Goal: Task Accomplishment & Management: Use online tool/utility

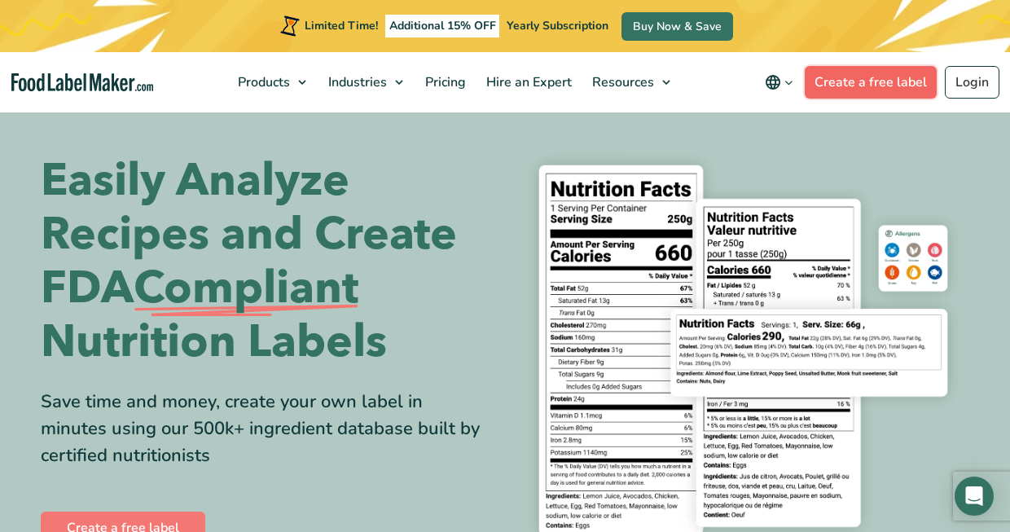
click at [864, 77] on link "Create a free label" at bounding box center [870, 82] width 132 height 33
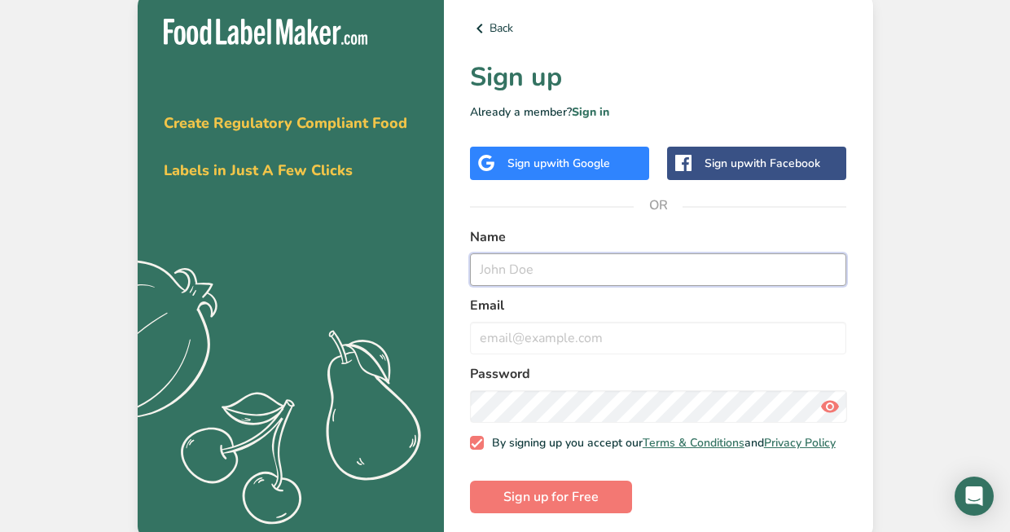
click at [559, 269] on input "text" at bounding box center [658, 269] width 377 height 33
type input "Angela Tucker"
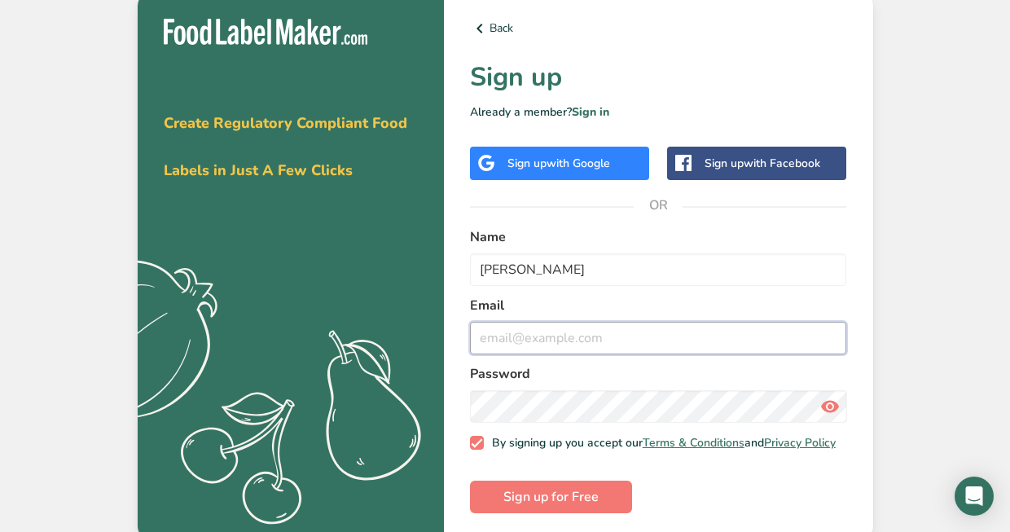
click at [524, 340] on input "email" at bounding box center [658, 338] width 377 height 33
type input "savannah102171@yahoo.com"
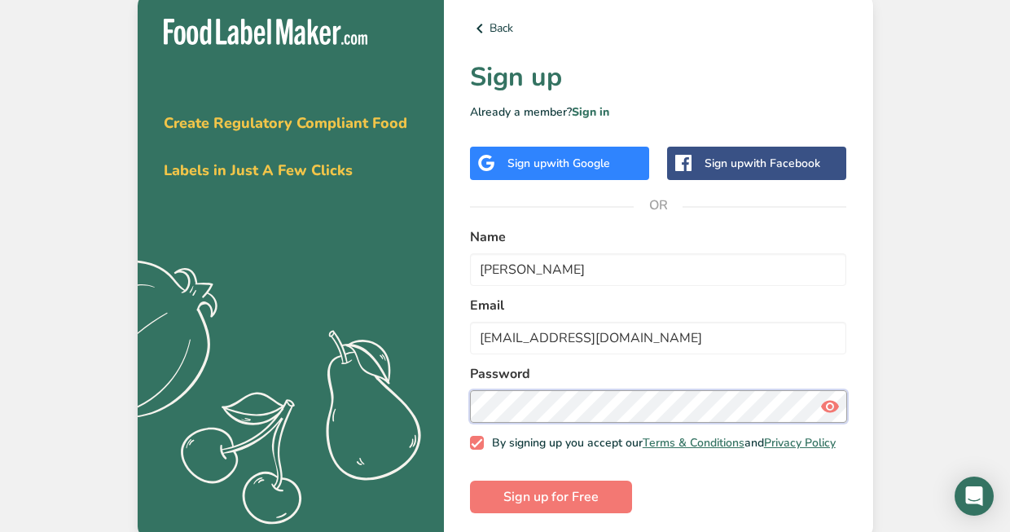
scroll to position [15, 0]
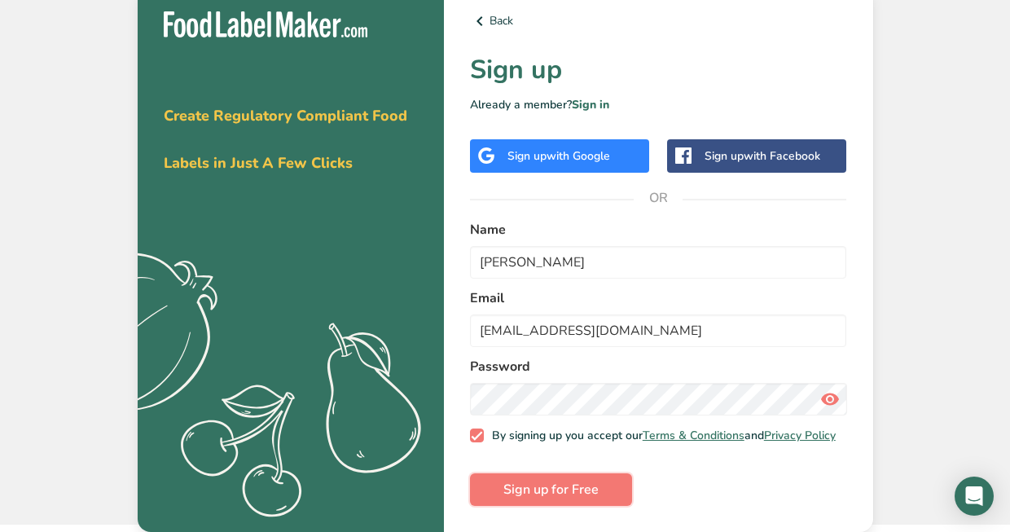
click at [554, 493] on span "Sign up for Free" at bounding box center [550, 490] width 95 height 20
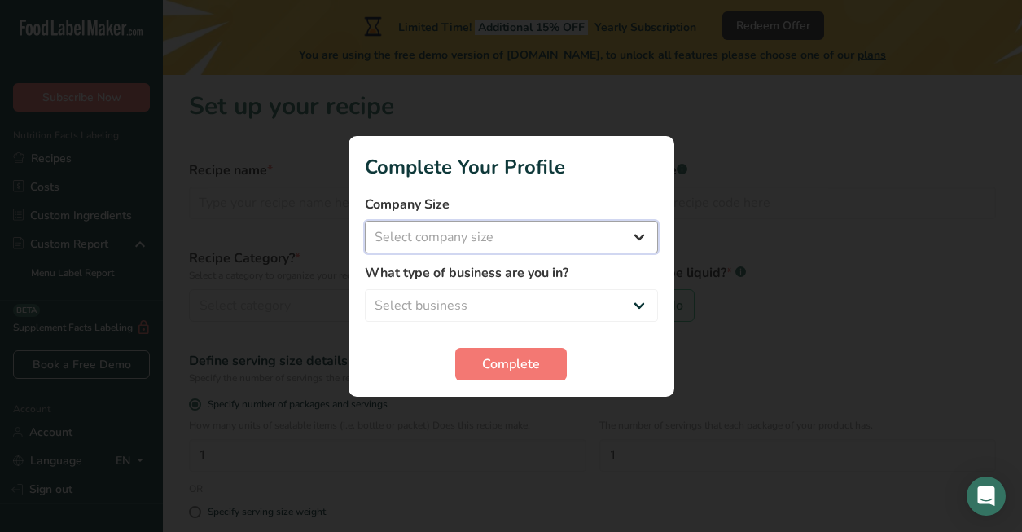
click at [642, 238] on select "Select company size Fewer than 10 Employees 10 to 50 Employees 51 to 500 Employ…" at bounding box center [511, 237] width 293 height 33
select select "1"
click at [365, 221] on select "Select company size Fewer than 10 Employees 10 to 50 Employees 51 to 500 Employ…" at bounding box center [511, 237] width 293 height 33
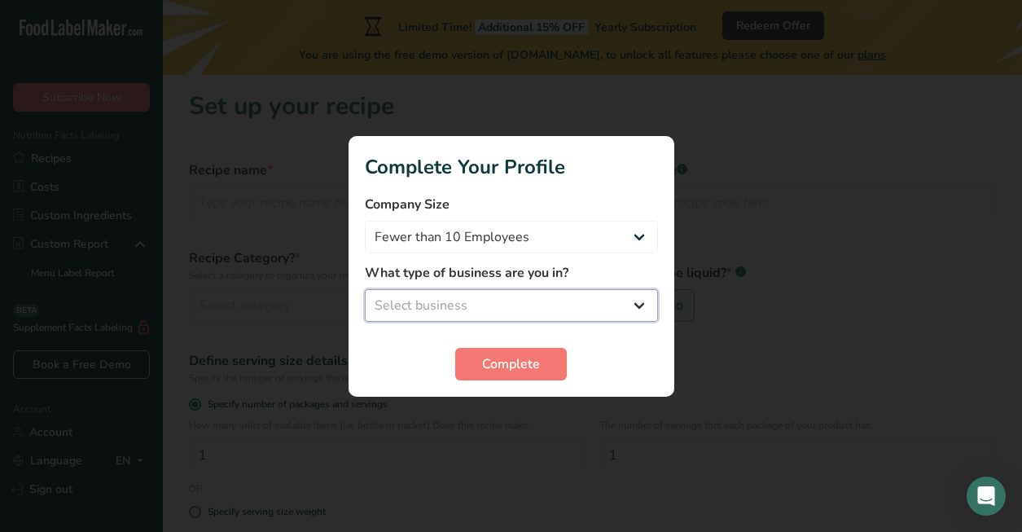
click at [640, 305] on select "Select business Packaged Food Manufacturer Restaurant & Cafe Bakery Meal Plans …" at bounding box center [511, 305] width 293 height 33
select select "2"
click at [365, 289] on select "Select business Packaged Food Manufacturer Restaurant & Cafe Bakery Meal Plans …" at bounding box center [511, 305] width 293 height 33
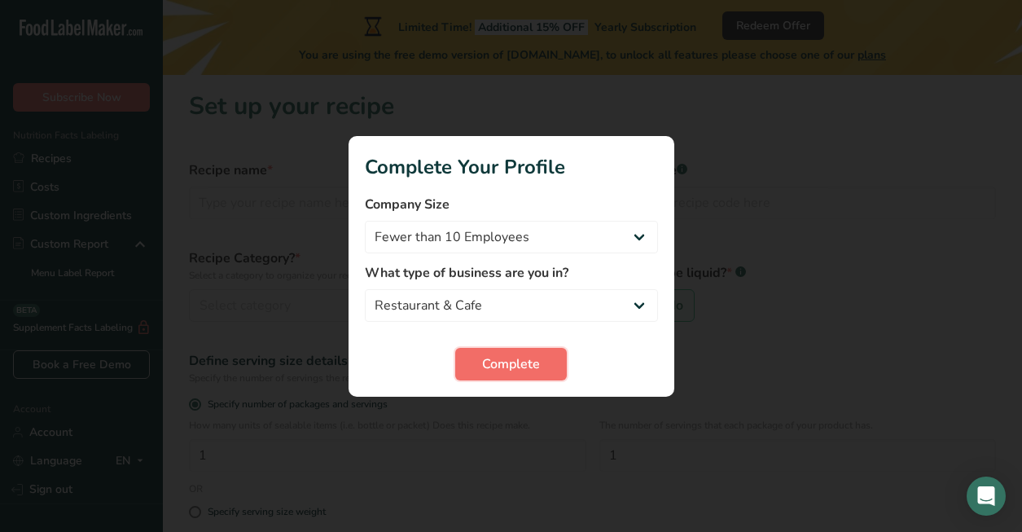
click at [539, 366] on span "Complete" at bounding box center [511, 364] width 58 height 20
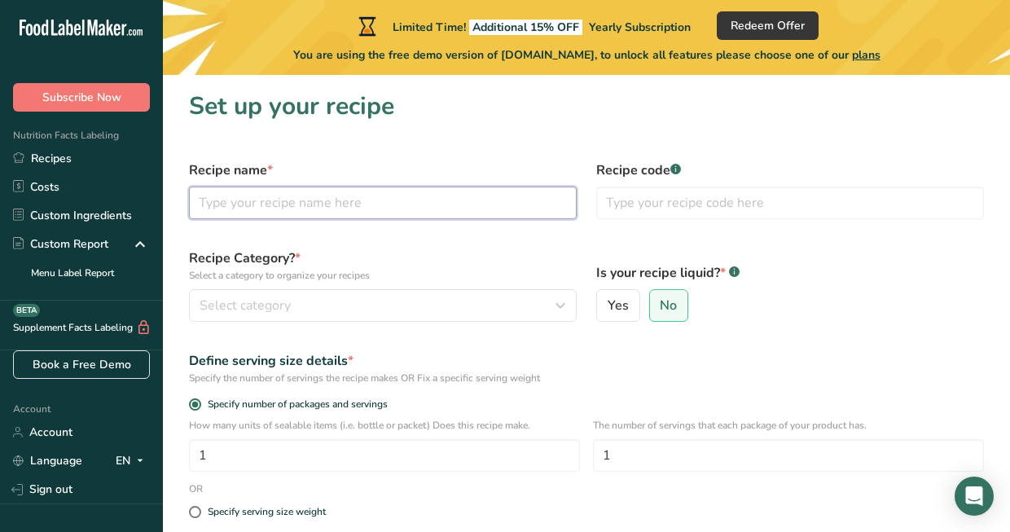
click at [467, 201] on input "text" at bounding box center [383, 202] width 388 height 33
type input "shrimp heart of palm dish with snow peas"
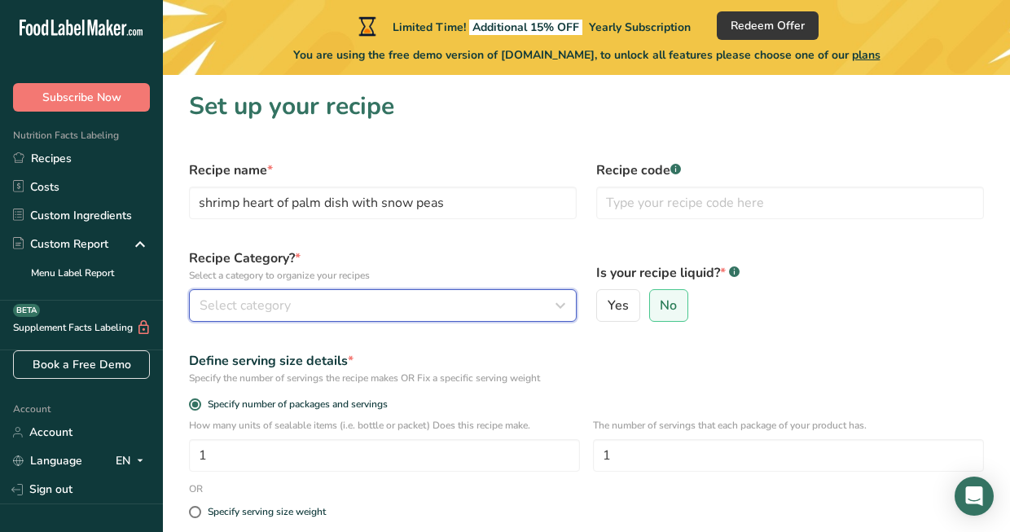
click at [441, 303] on div "Select category" at bounding box center [377, 306] width 357 height 20
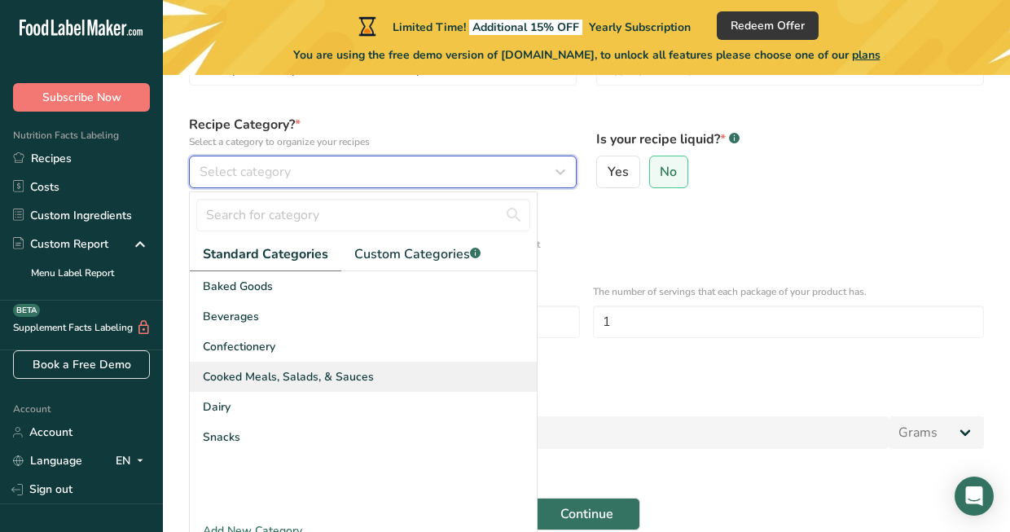
scroll to position [163, 0]
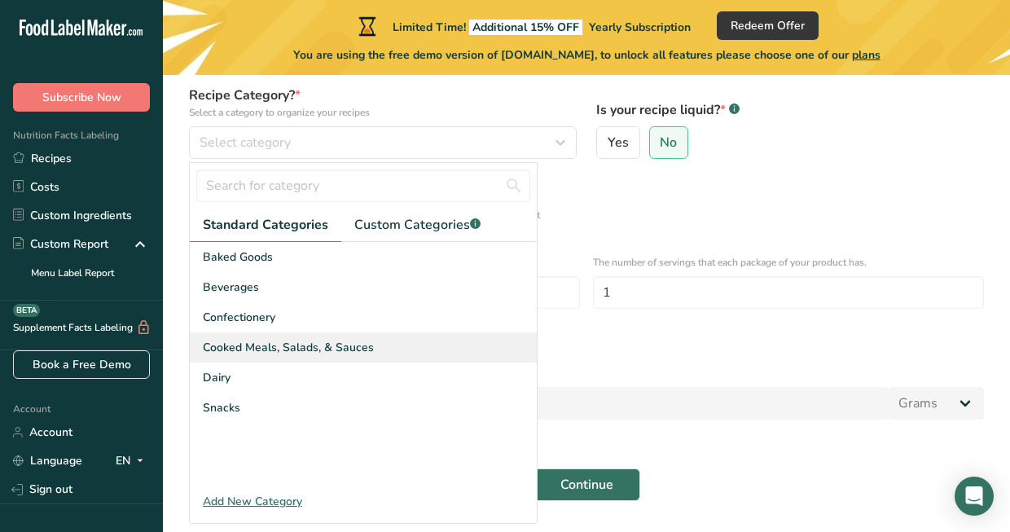
click at [441, 354] on div "Cooked Meals, Salads, & Sauces" at bounding box center [363, 347] width 347 height 30
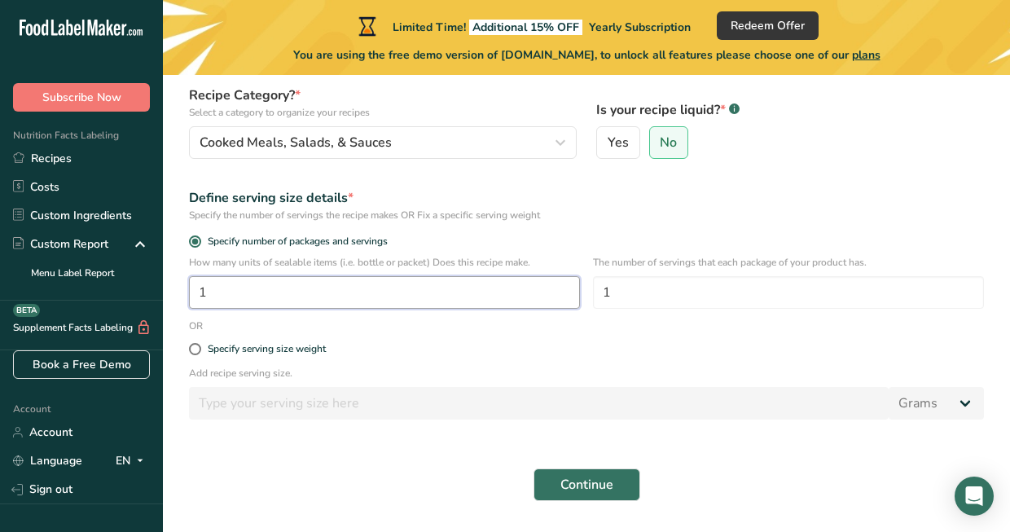
click at [270, 288] on input "1" at bounding box center [384, 292] width 391 height 33
type input "8"
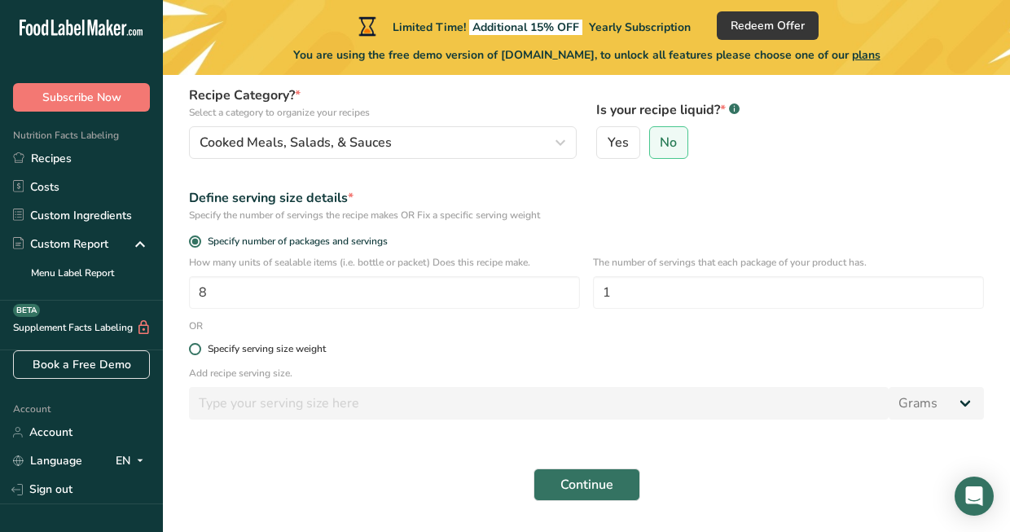
click at [192, 348] on span at bounding box center [195, 349] width 12 height 12
click at [192, 348] on input "Specify serving size weight" at bounding box center [194, 349] width 11 height 11
radio input "true"
radio input "false"
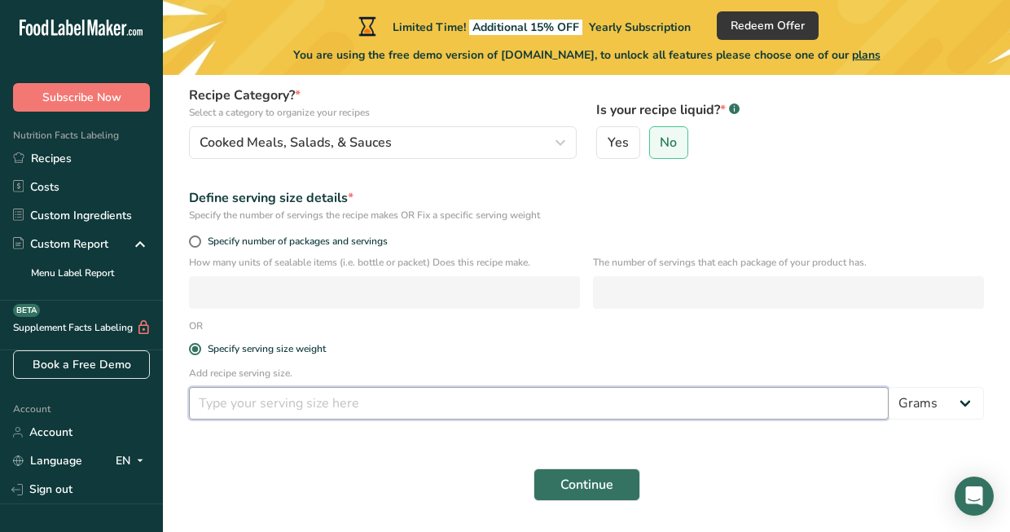
click at [240, 401] on input "number" at bounding box center [538, 403] width 699 height 33
type input "6.032"
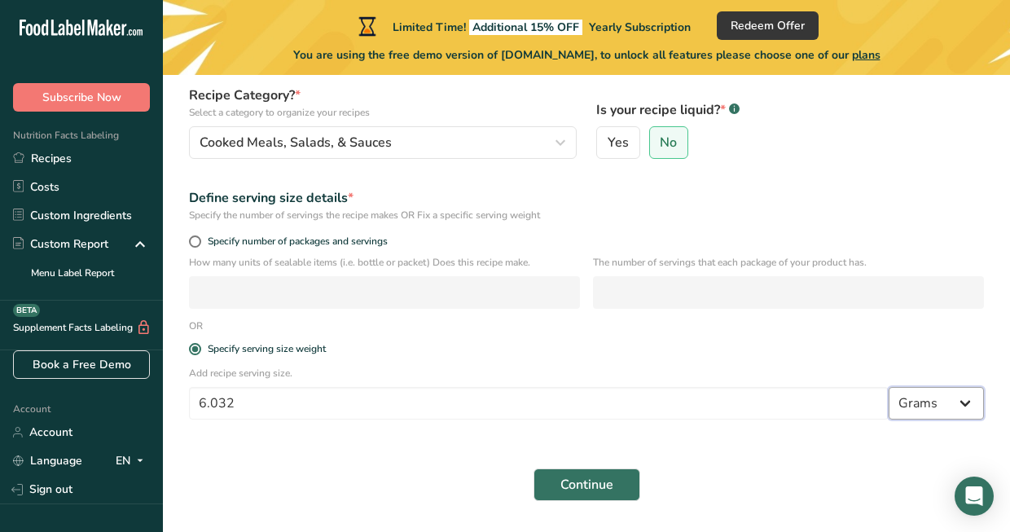
click at [961, 398] on select "Grams kg mg mcg lb oz l mL fl oz tbsp tsp cup qt gallon" at bounding box center [935, 403] width 95 height 33
select select "5"
click at [888, 387] on select "Grams kg mg mcg lb oz l mL fl oz tbsp tsp cup qt gallon" at bounding box center [935, 403] width 95 height 33
click at [600, 486] on span "Continue" at bounding box center [586, 485] width 53 height 20
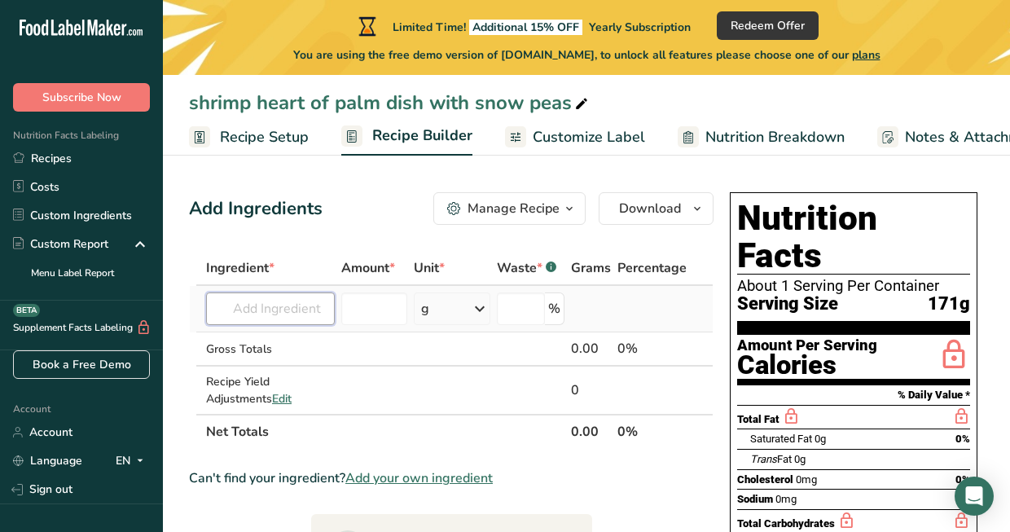
click at [291, 303] on input "text" at bounding box center [270, 308] width 129 height 33
click at [481, 308] on icon at bounding box center [480, 308] width 20 height 29
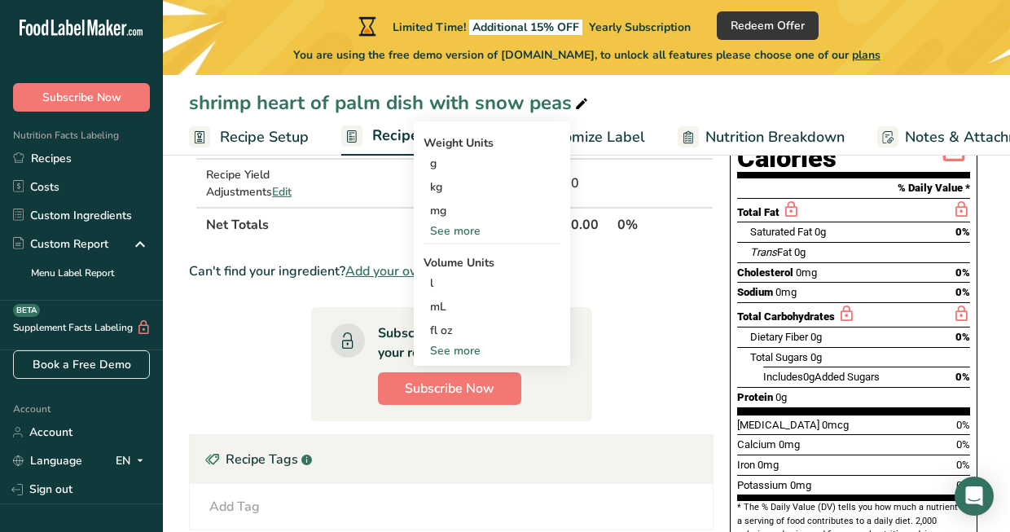
scroll to position [244, 0]
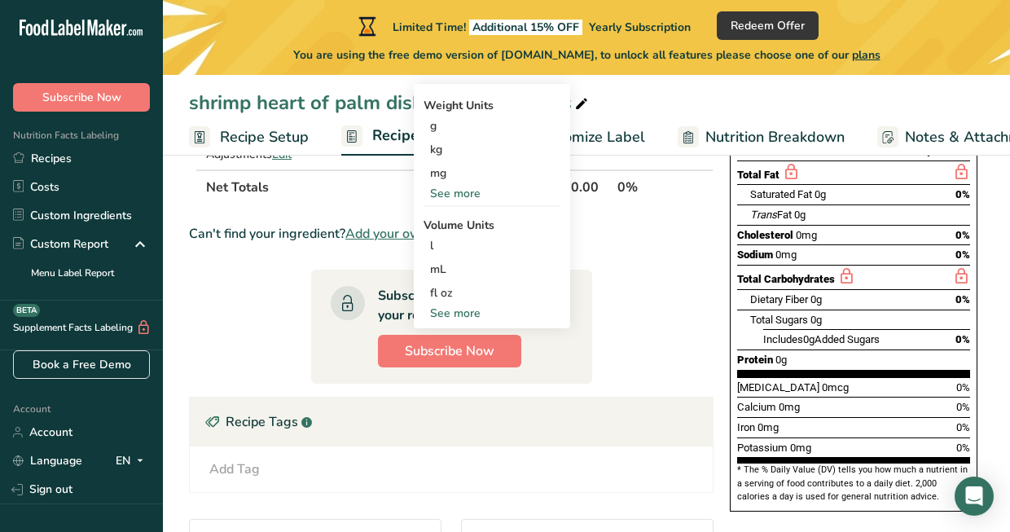
click at [464, 313] on div "See more" at bounding box center [491, 313] width 137 height 17
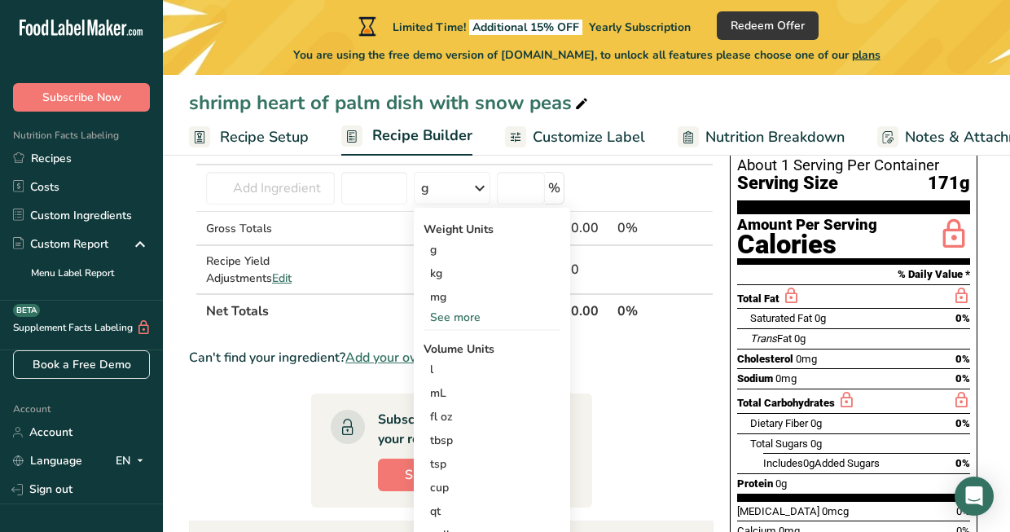
scroll to position [81, 0]
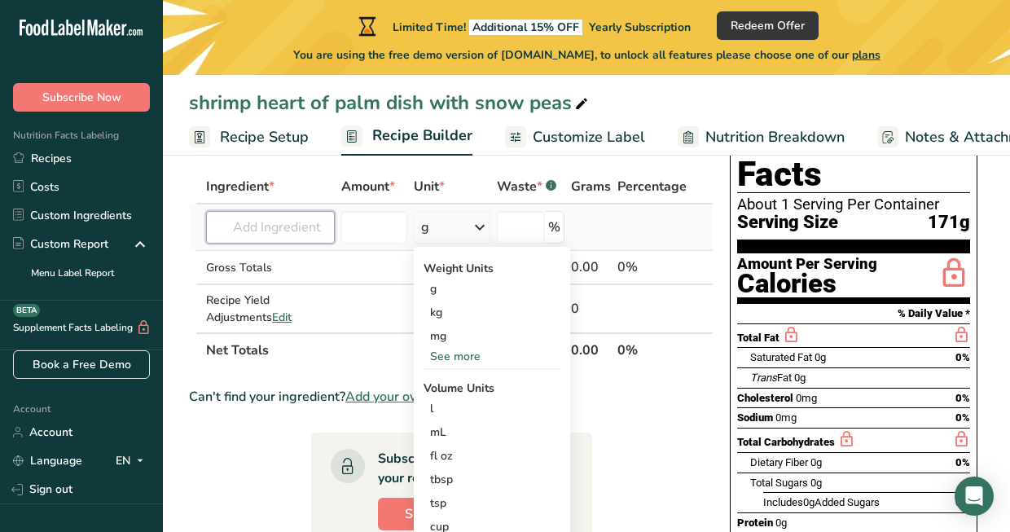
click at [287, 230] on input "text" at bounding box center [270, 227] width 129 height 33
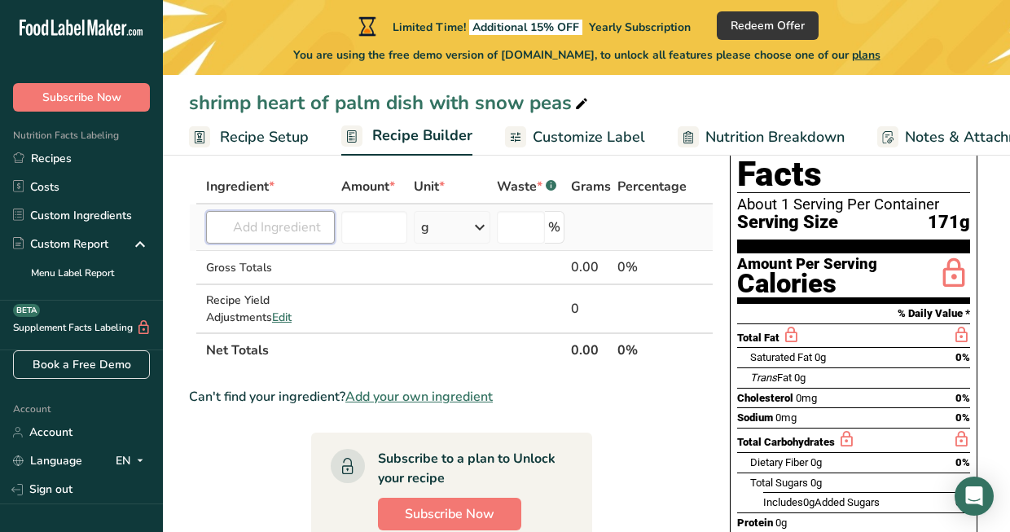
paste input "16 ounces Heart of Palm Linguine 1 pound of raw, peeled, deveined, tail-off shr…"
type input "1"
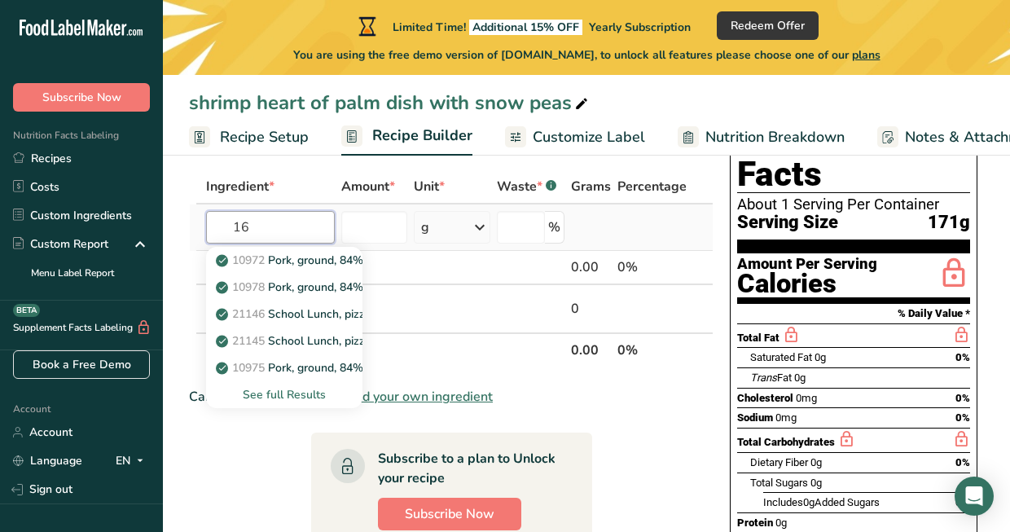
type input "1"
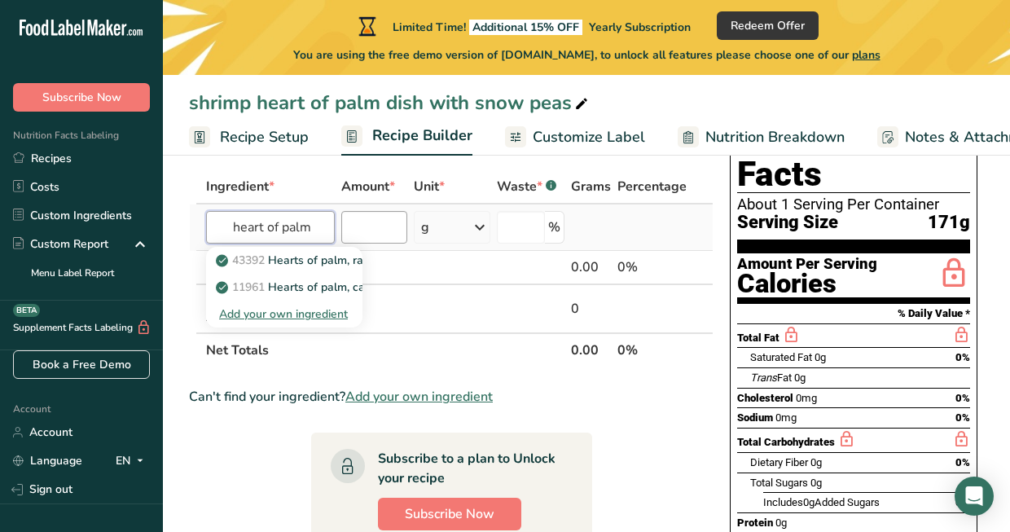
type input "heart of palm"
click at [383, 230] on input "number" at bounding box center [374, 227] width 66 height 33
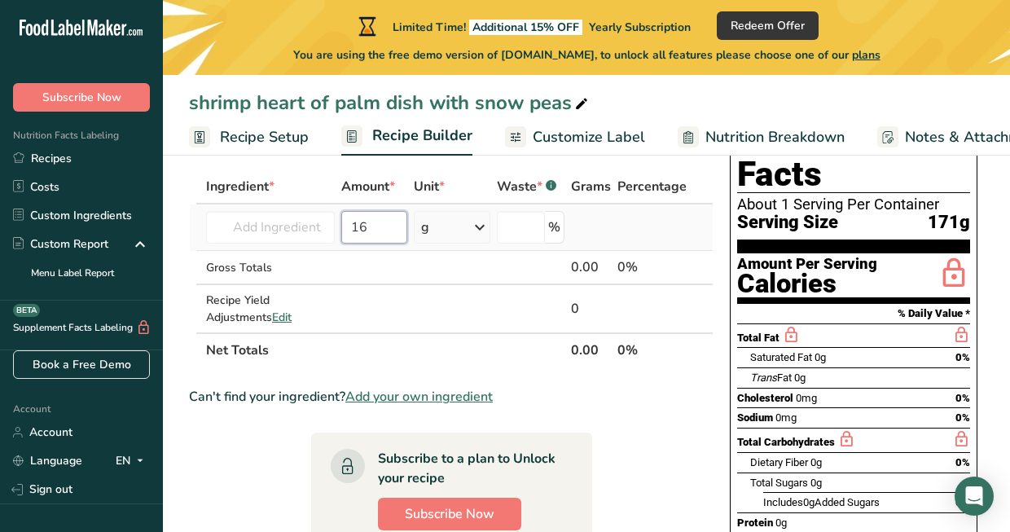
type input "16"
click at [476, 230] on icon at bounding box center [480, 227] width 20 height 29
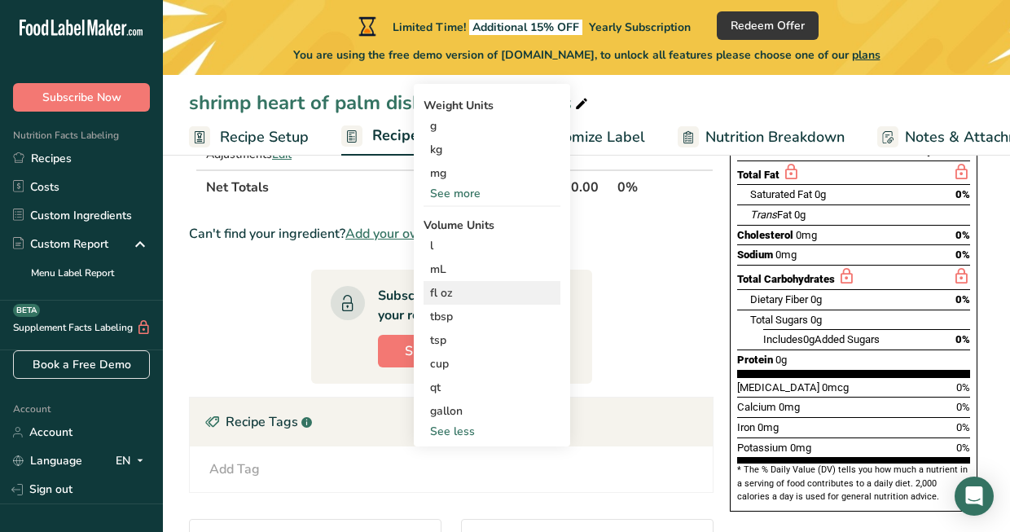
scroll to position [163, 0]
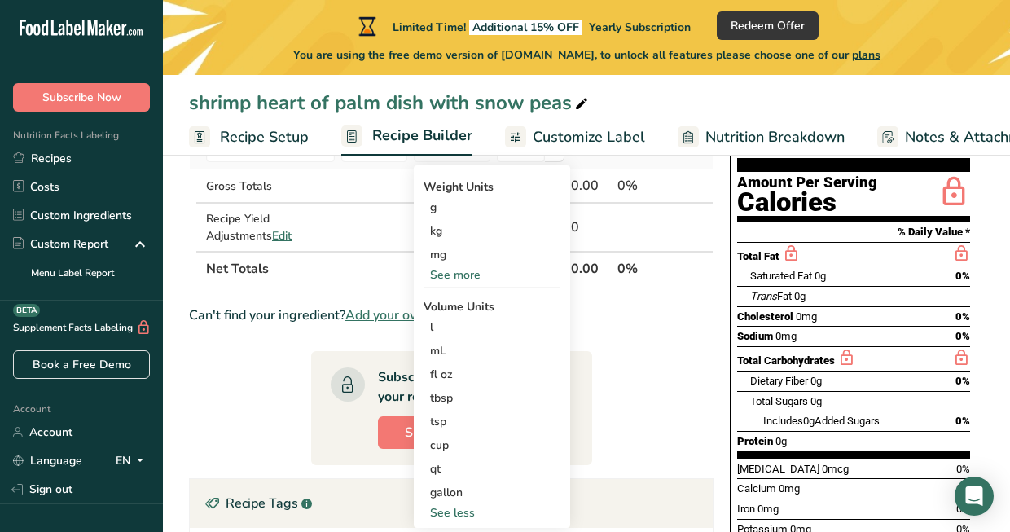
click at [471, 272] on div "See more" at bounding box center [491, 274] width 137 height 17
click at [479, 328] on div "oz" at bounding box center [491, 325] width 137 height 24
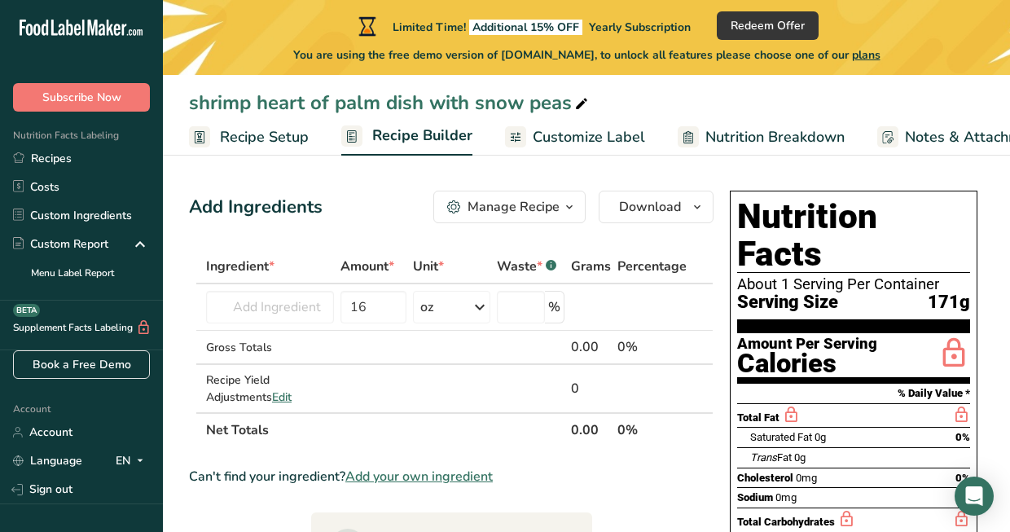
scroll to position [0, 0]
